Goal: Task Accomplishment & Management: Manage account settings

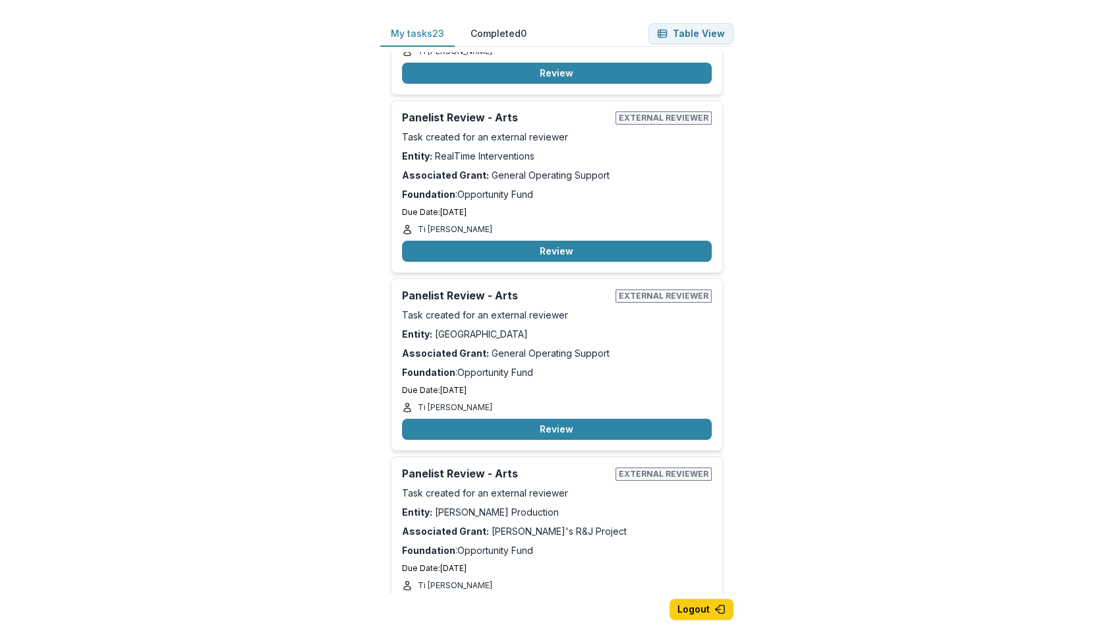
scroll to position [396, 0]
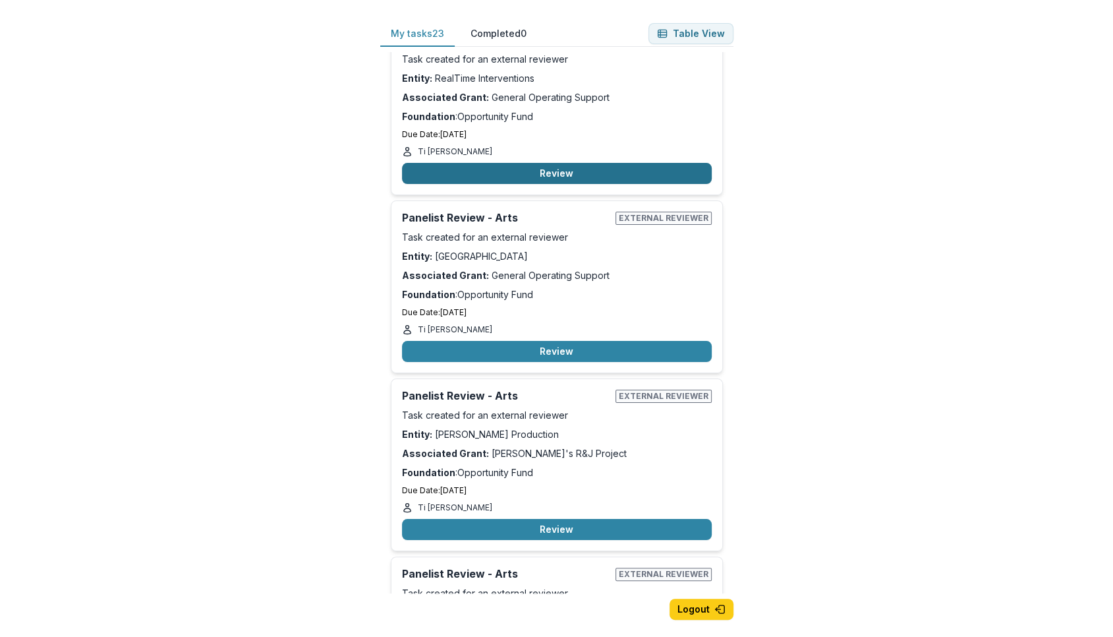
click at [573, 173] on button "Review" at bounding box center [557, 173] width 310 height 21
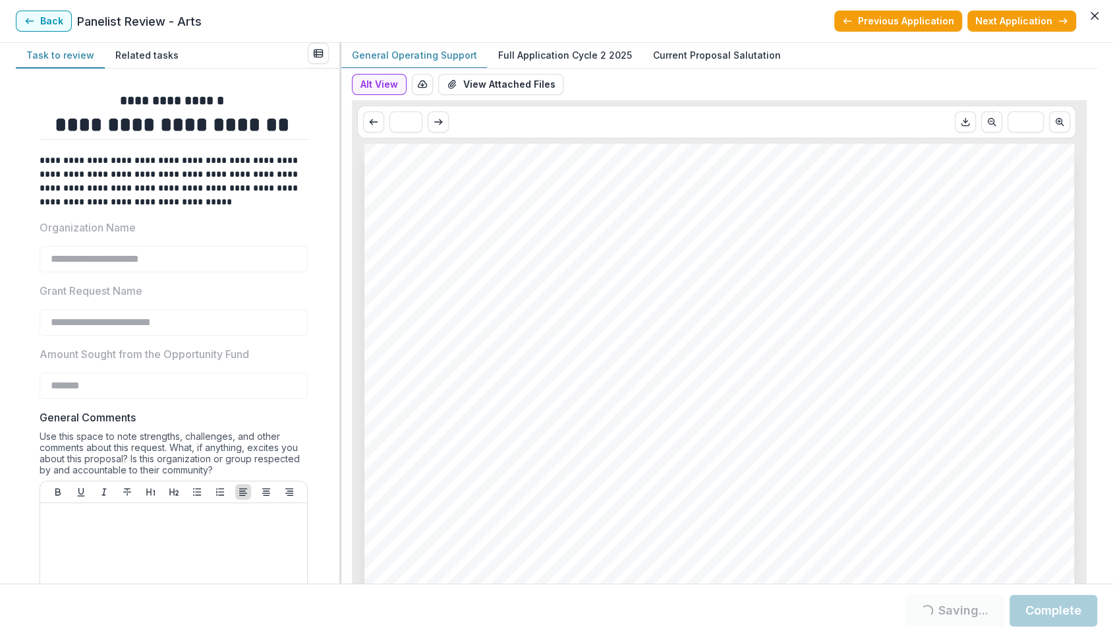
click at [597, 51] on p "Full Application Cycle 2 2025" at bounding box center [565, 55] width 134 height 14
click at [378, 80] on button "Alt View" at bounding box center [379, 84] width 55 height 21
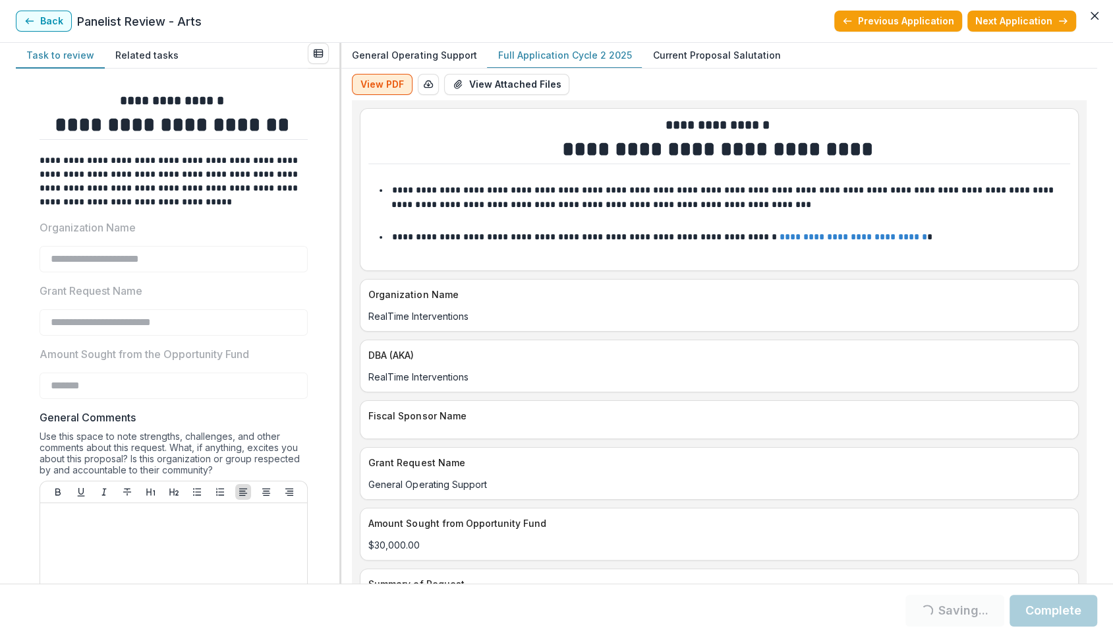
click at [391, 82] on button "View PDF" at bounding box center [382, 84] width 61 height 21
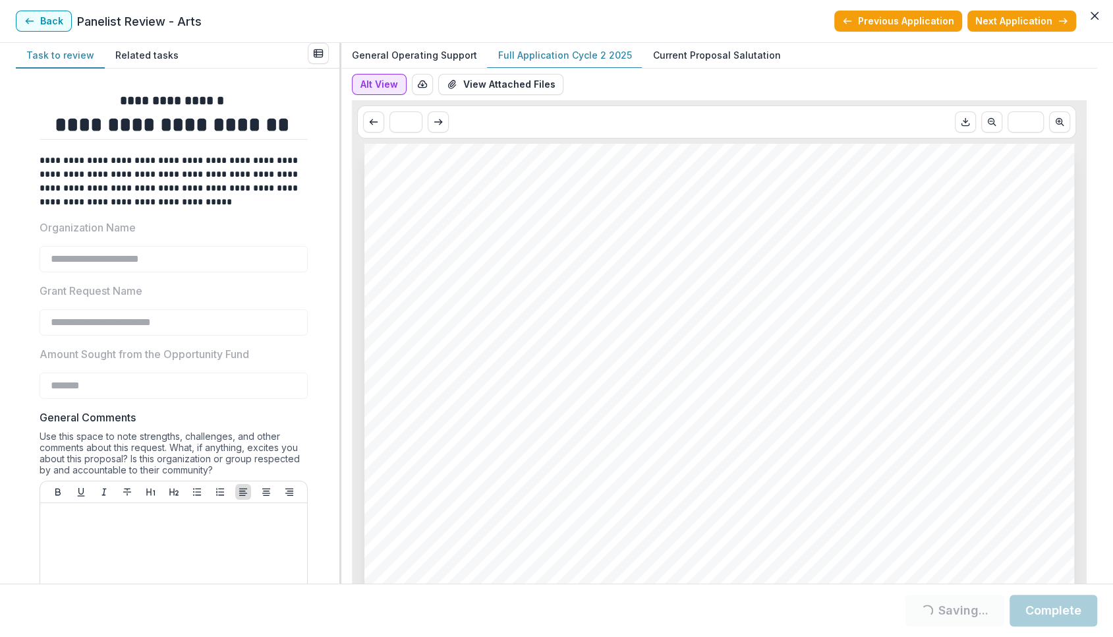
click at [380, 88] on button "Alt View" at bounding box center [379, 84] width 55 height 21
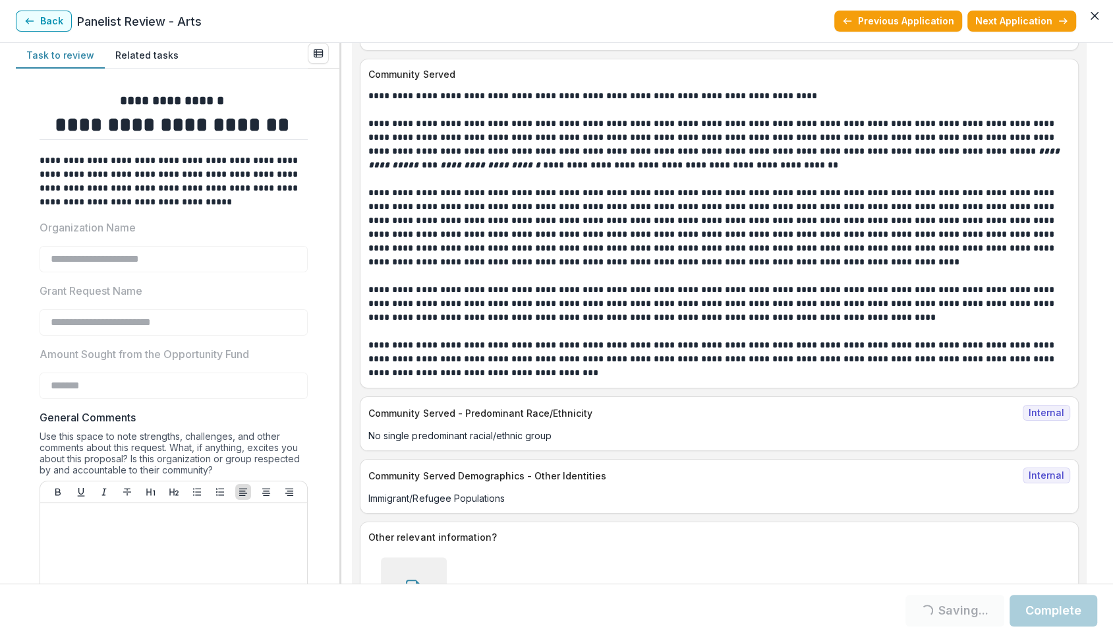
scroll to position [8597, 0]
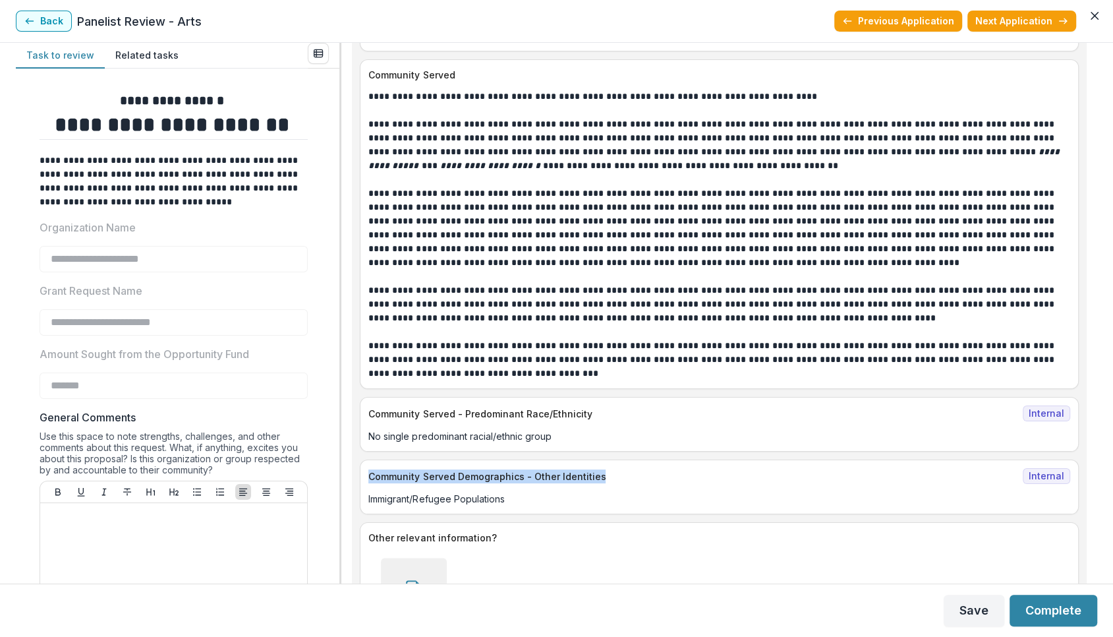
drag, startPoint x: 604, startPoint y: 401, endPoint x: 369, endPoint y: 403, distance: 235.3
click at [369, 469] on p "Community Served Demographics - Other Identities" at bounding box center [692, 476] width 649 height 14
copy p "Community Served Demographics - Other Identities"
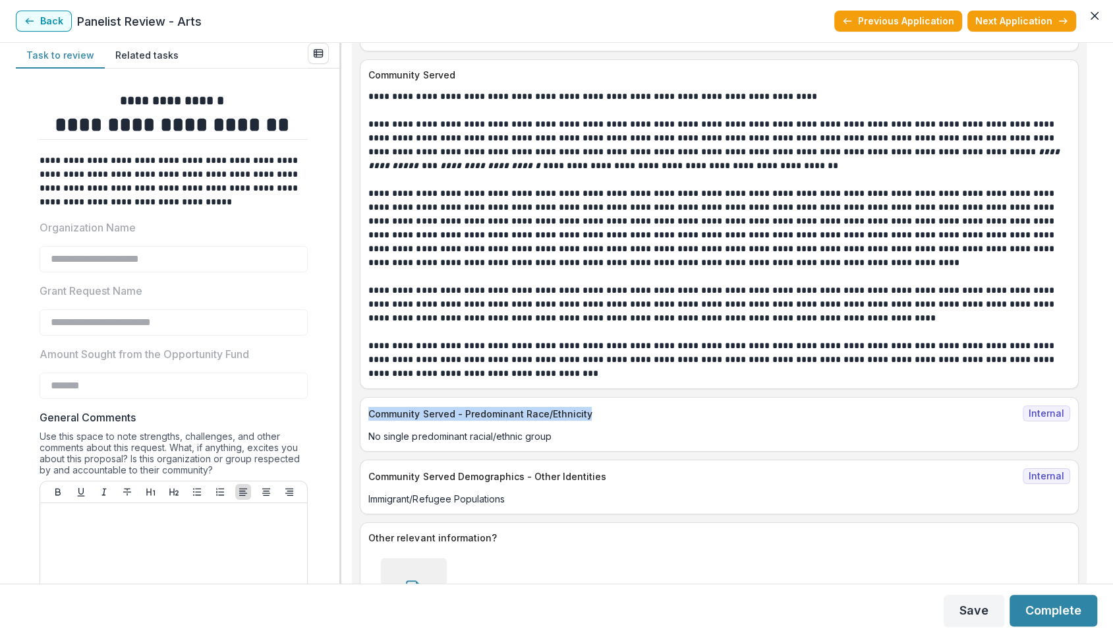
drag, startPoint x: 587, startPoint y: 337, endPoint x: 376, endPoint y: 334, distance: 210.3
click at [376, 397] on div "Community Served - Predominant Race/Ethnicity Internal" at bounding box center [720, 409] width 718 height 24
copy p "Community Served - Predominant Race/Ethnicity"
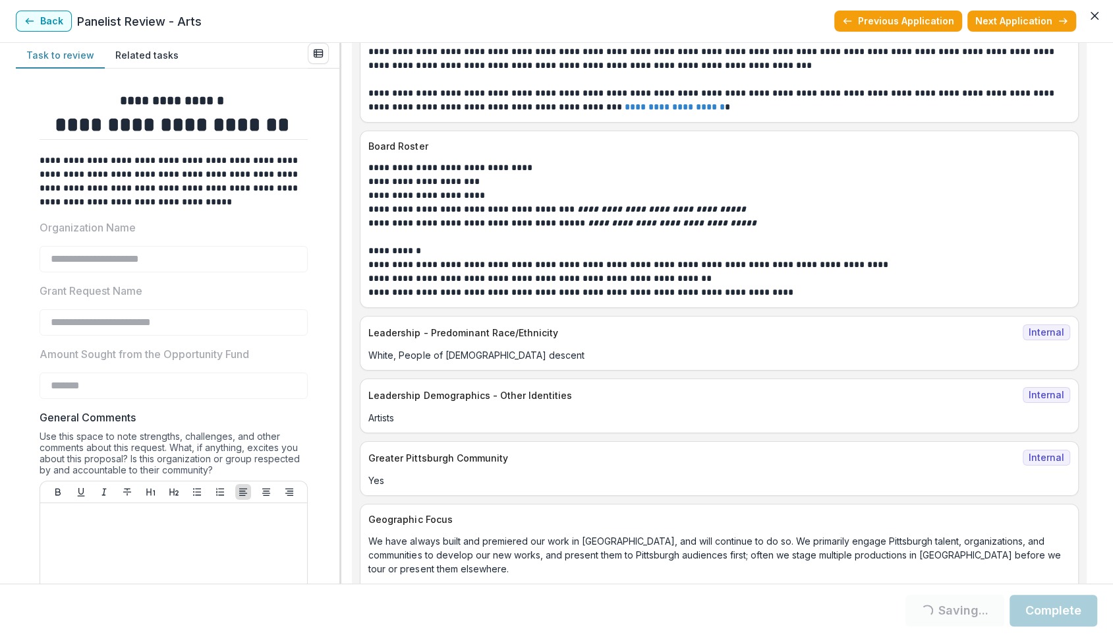
scroll to position [7639, 0]
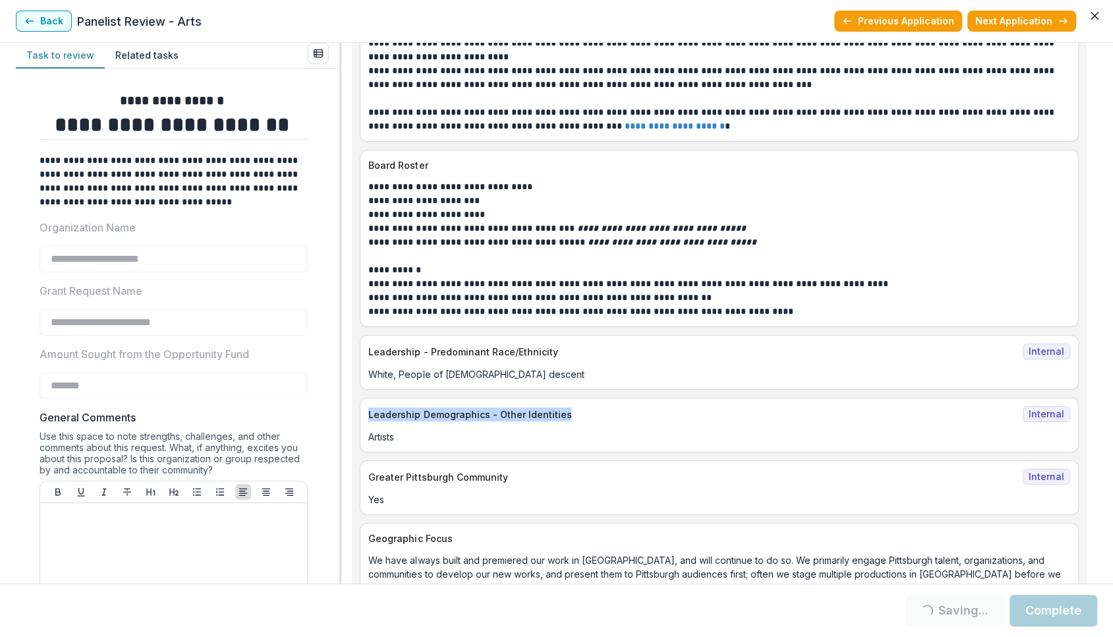
drag, startPoint x: 567, startPoint y: 359, endPoint x: 359, endPoint y: 354, distance: 208.4
copy p "Leadership Demographics - Other Identities"
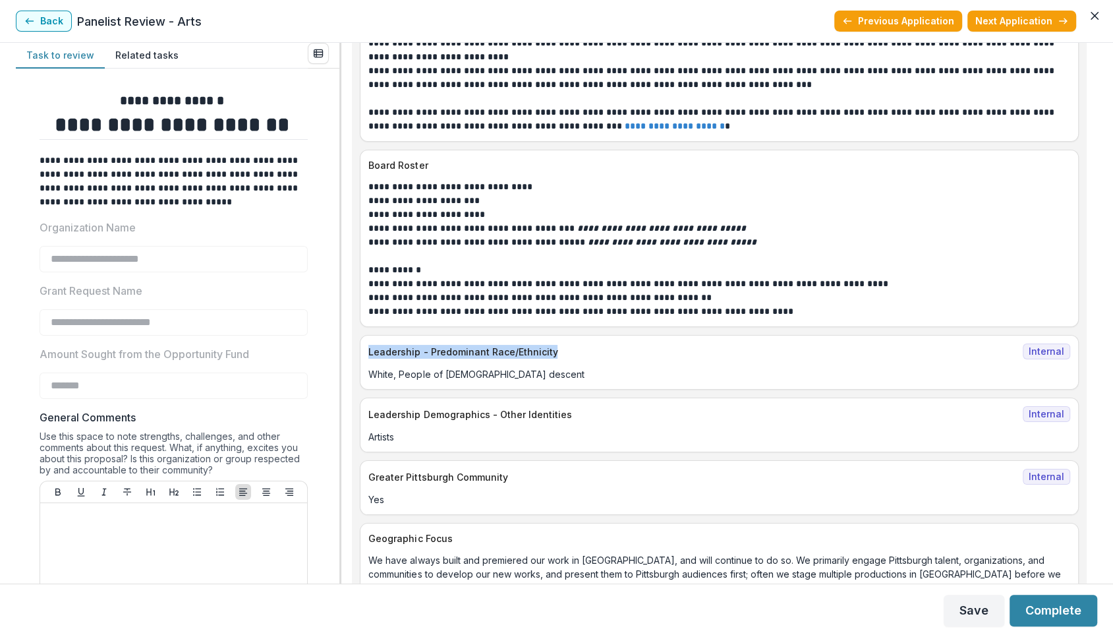
drag, startPoint x: 553, startPoint y: 293, endPoint x: 367, endPoint y: 293, distance: 185.9
click at [367, 336] on div "Leadership - Predominant Race/Ethnicity Internal" at bounding box center [720, 348] width 718 height 24
copy p "Leadership - Predominant Race/Ethnicity"
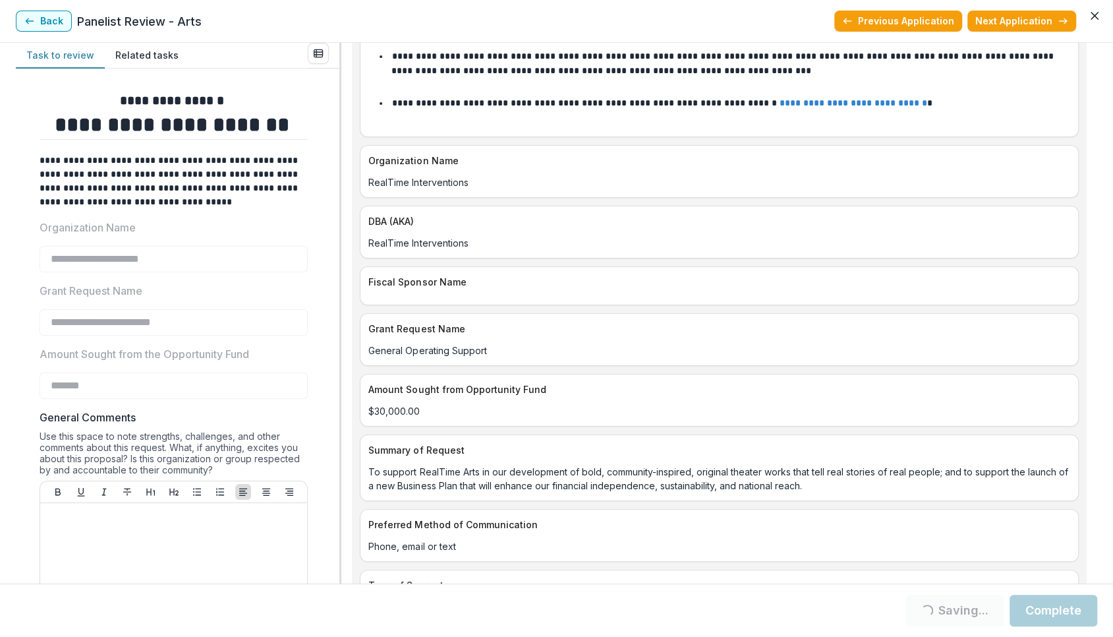
scroll to position [132, 0]
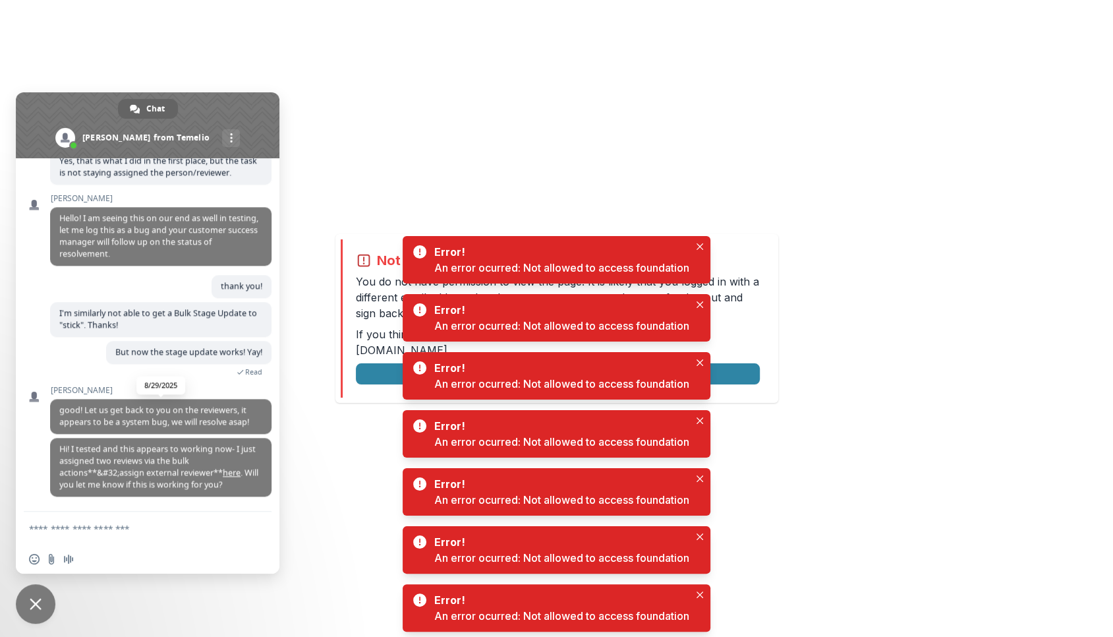
scroll to position [1429, 0]
click at [32, 608] on span "Close chat" at bounding box center [36, 604] width 12 height 12
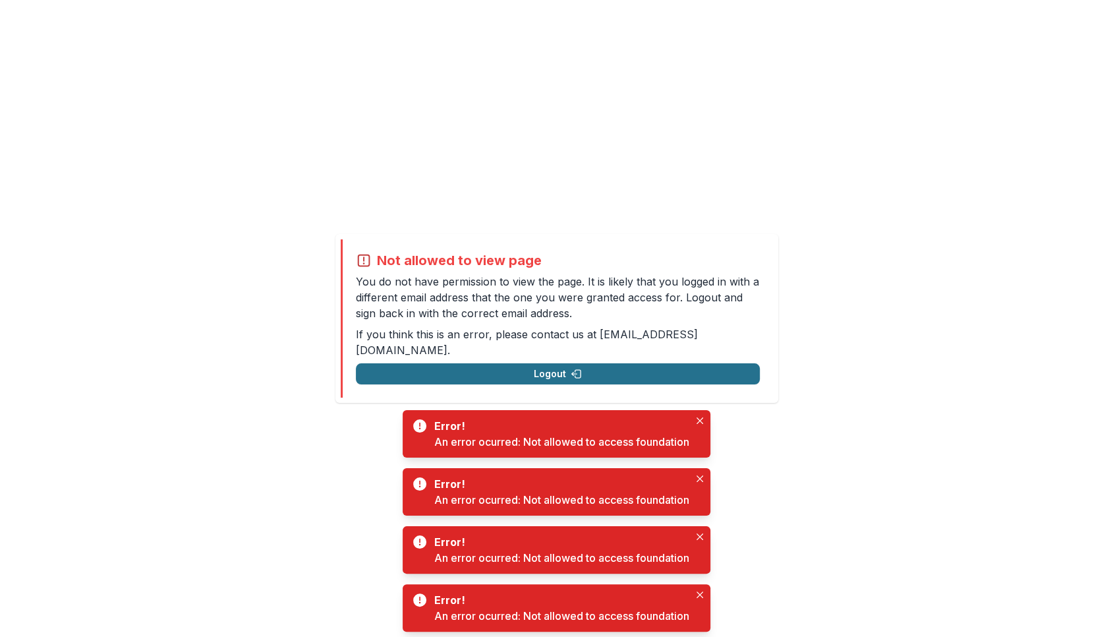
click at [542, 370] on button "Logout" at bounding box center [558, 373] width 404 height 21
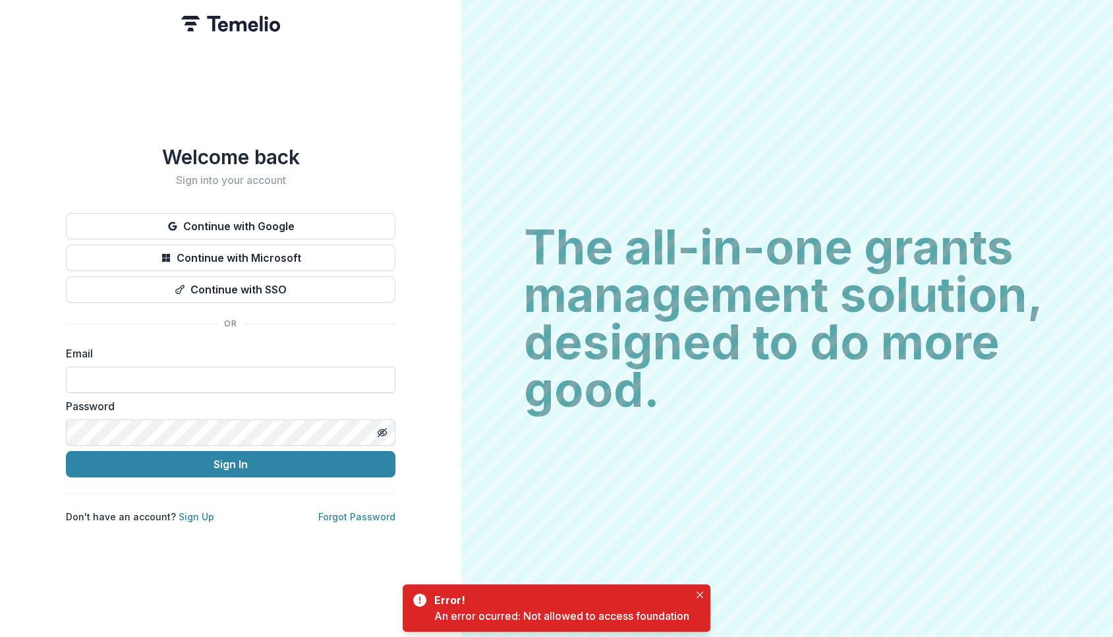
click at [190, 378] on input at bounding box center [231, 380] width 330 height 26
type input "**********"
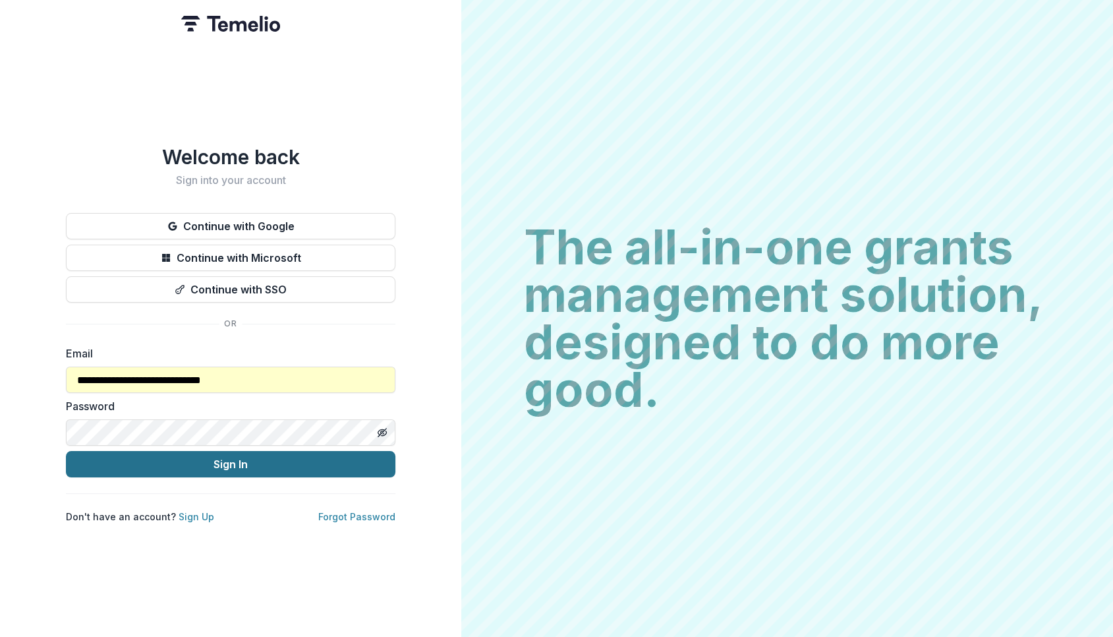
click at [218, 466] on button "Sign In" at bounding box center [231, 464] width 330 height 26
